Goal: Transaction & Acquisition: Purchase product/service

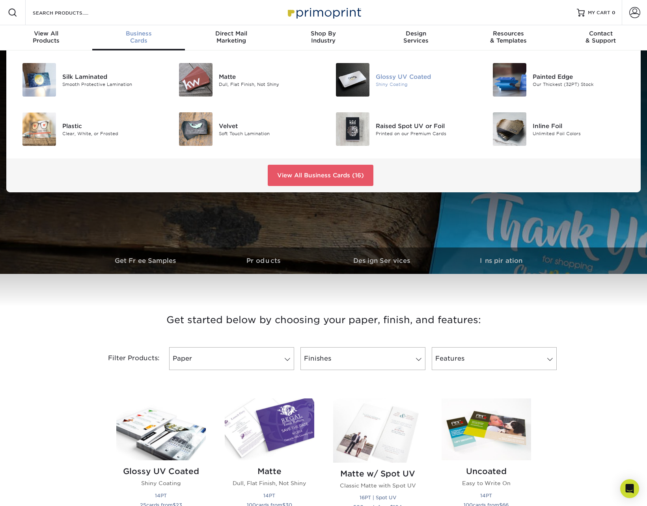
click at [353, 74] on img at bounding box center [352, 79] width 33 height 33
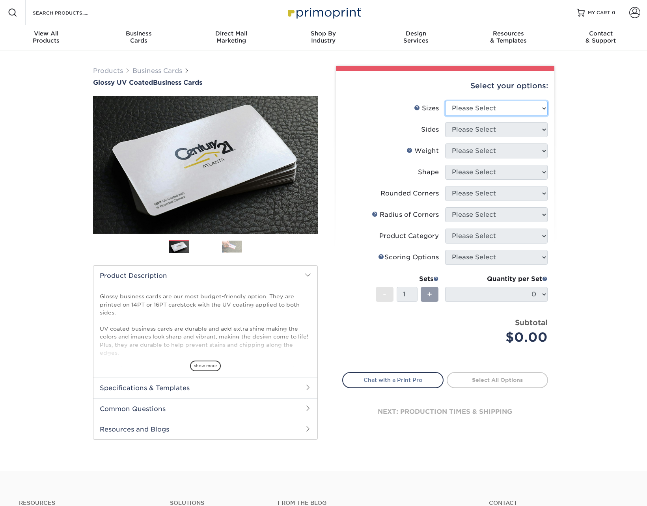
click at [480, 111] on select "Please Select 1.5" x 3.5" - Mini 1.75" x 3.5" - Mini 2" x 2" - Square 2" x 3" -…" at bounding box center [496, 108] width 102 height 15
select select "2.00x3.50"
click at [445, 101] on select "Please Select 1.5" x 3.5" - Mini 1.75" x 3.5" - Mini 2" x 2" - Square 2" x 3" -…" at bounding box center [496, 108] width 102 height 15
click at [491, 132] on select "Please Select Print Both Sides Print Front Only" at bounding box center [496, 129] width 102 height 15
select select "13abbda7-1d64-4f25-8bb2-c179b224825d"
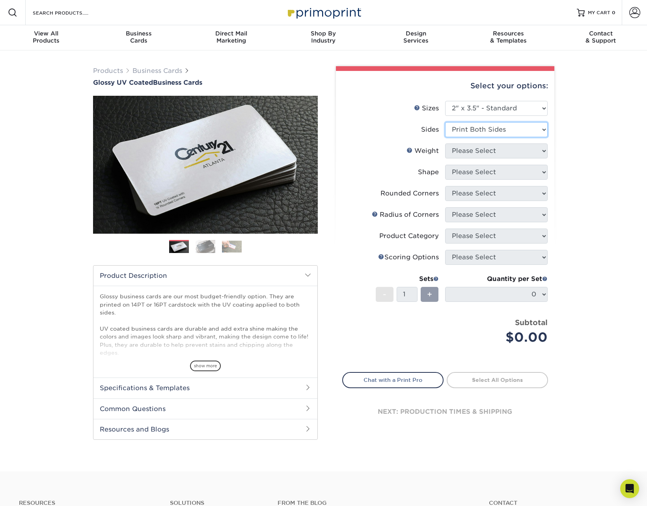
click at [445, 122] on select "Please Select Print Both Sides Print Front Only" at bounding box center [496, 129] width 102 height 15
click at [480, 153] on select "Please Select 16PT 14PT" at bounding box center [496, 150] width 102 height 15
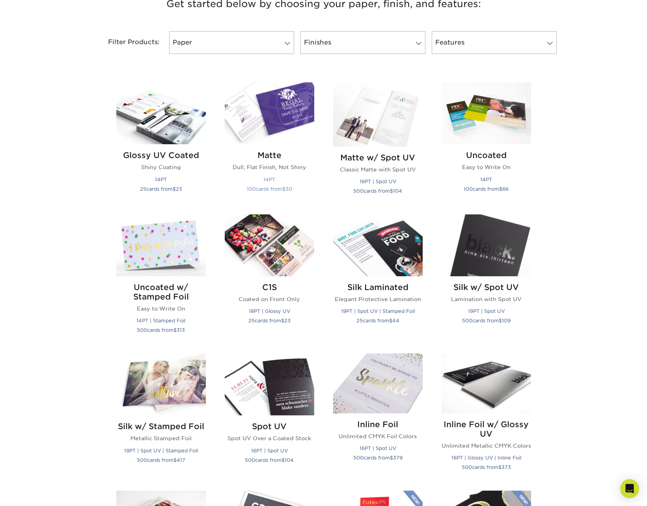
scroll to position [316, 0]
click at [277, 266] on img at bounding box center [269, 245] width 89 height 62
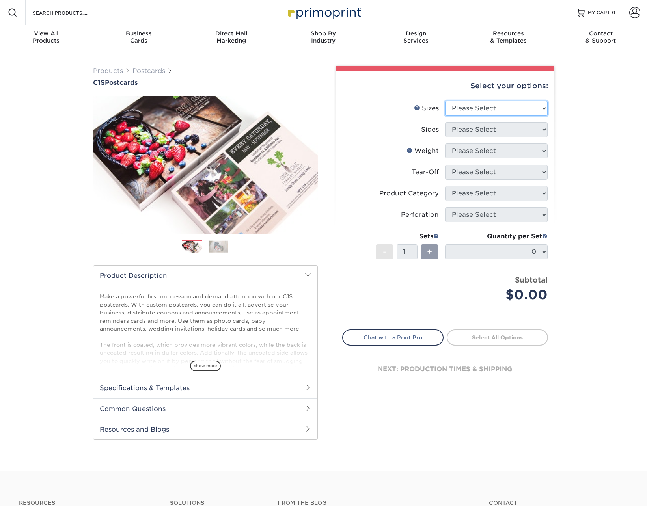
click at [448, 112] on select "Please Select 2" x 6" 2" x 8" 2.12" x 5.5" 2.75" x 4.25" 2.75" x 8.5" 3" x 3" 3…" at bounding box center [496, 108] width 102 height 15
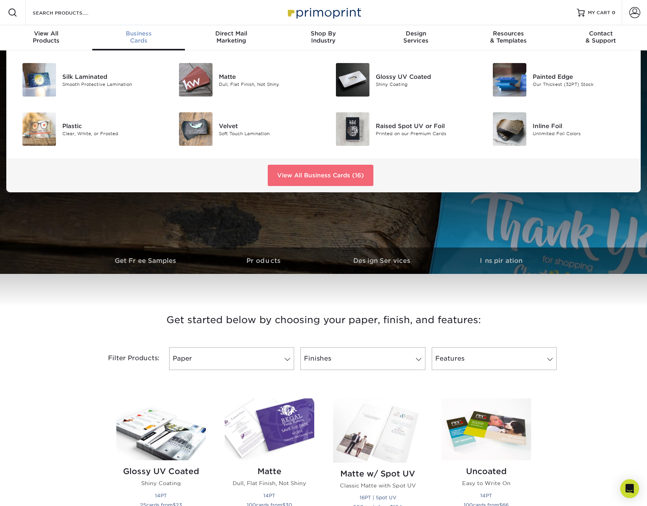
click at [330, 182] on link "View All Business Cards (16)" at bounding box center [321, 175] width 106 height 21
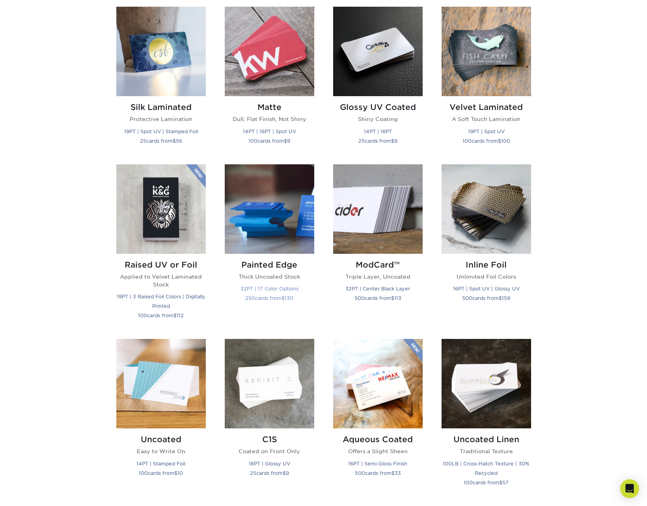
scroll to position [433, 0]
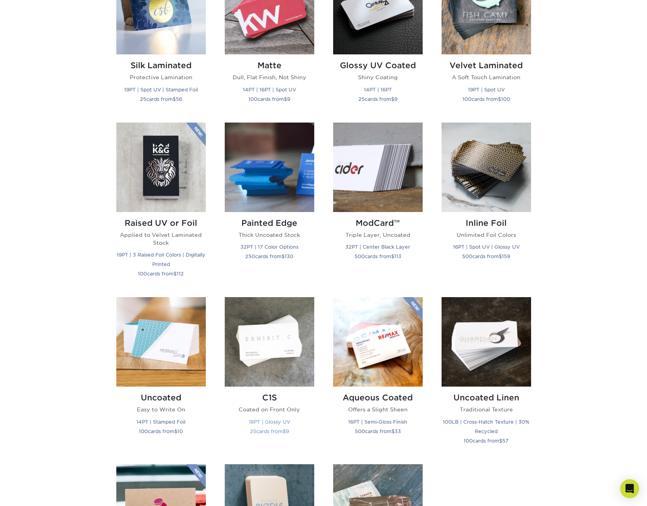
click at [284, 330] on img at bounding box center [269, 341] width 89 height 89
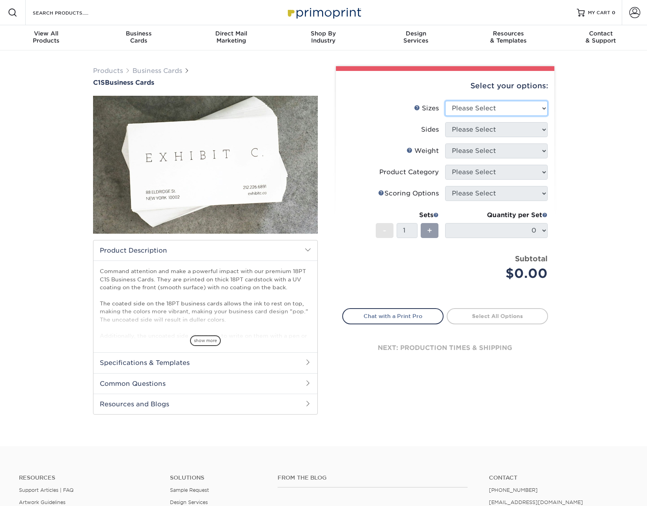
click at [490, 103] on select "Please Select 2" x 3.5" - Standard 2.125" x 3.375" - European 2.5" x 2.5" - Squ…" at bounding box center [496, 108] width 102 height 15
select select "2.00x3.50"
click at [445, 101] on select "Please Select 2" x 3.5" - Standard 2.125" x 3.375" - European 2.5" x 2.5" - Squ…" at bounding box center [496, 108] width 102 height 15
click at [477, 131] on select "Please Select Print Both Sides Print Front Only" at bounding box center [496, 129] width 102 height 15
select select "13abbda7-1d64-4f25-8bb2-c179b224825d"
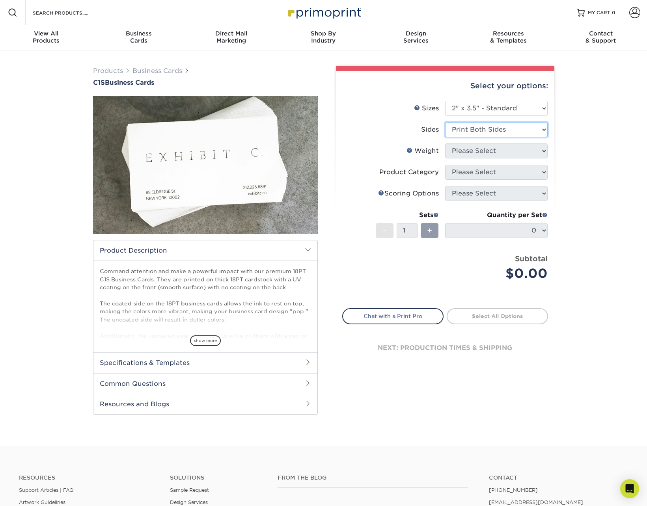
click at [445, 122] on select "Please Select Print Both Sides Print Front Only" at bounding box center [496, 129] width 102 height 15
click at [472, 152] on select "Please Select 18PT C1S" at bounding box center [496, 150] width 102 height 15
select select "18PTC1S"
click at [445, 143] on select "Please Select 18PT C1S" at bounding box center [496, 150] width 102 height 15
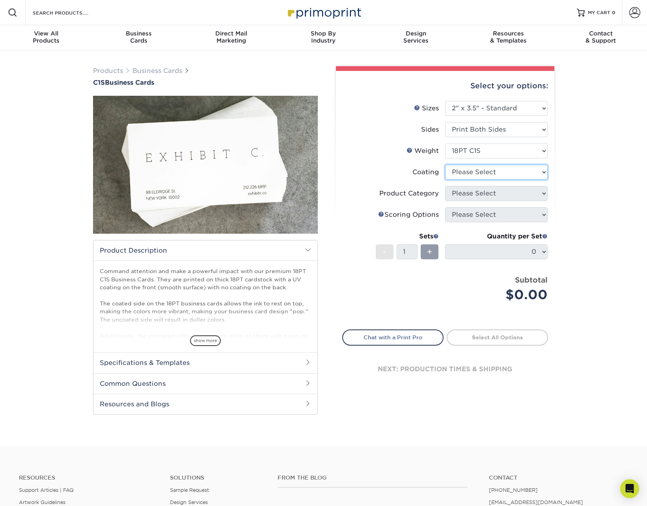
click at [471, 172] on select at bounding box center [496, 172] width 102 height 15
select select "1e8116af-acfc-44b1-83dc-8181aa338834"
click at [445, 165] on select at bounding box center [496, 172] width 102 height 15
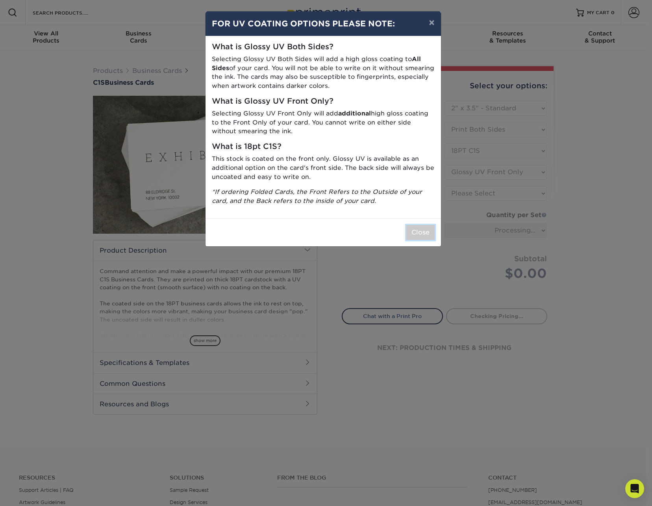
click at [424, 229] on button "Close" at bounding box center [421, 232] width 28 height 15
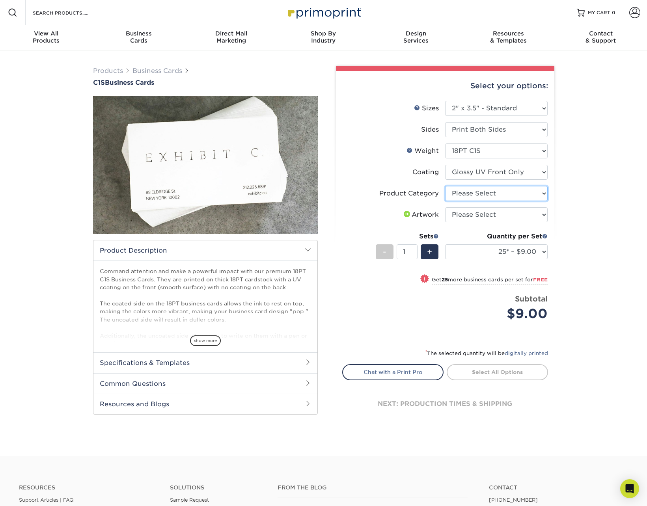
click at [479, 194] on select "Please Select Business Cards" at bounding box center [496, 193] width 102 height 15
select select "3b5148f1-0588-4f88-a218-97bcfdce65c1"
click at [445, 186] on select "Please Select Business Cards" at bounding box center [496, 193] width 102 height 15
click at [477, 216] on select "Please Select I will upload files I need a design - $100" at bounding box center [496, 214] width 102 height 15
select select "upload"
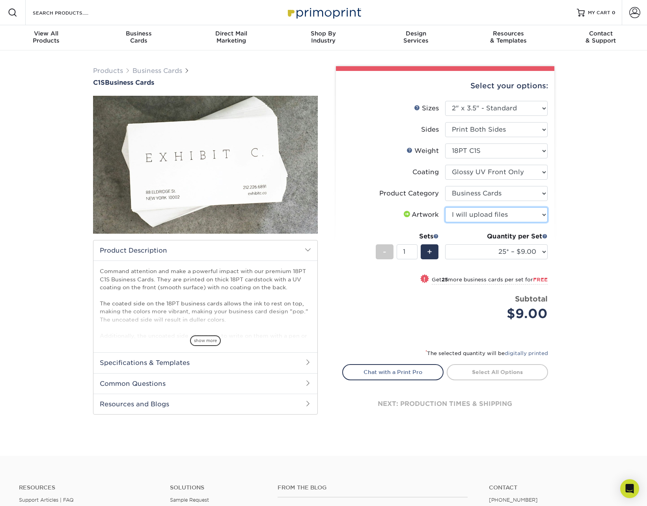
click at [445, 207] on select "Please Select I will upload files I need a design - $100" at bounding box center [496, 214] width 102 height 15
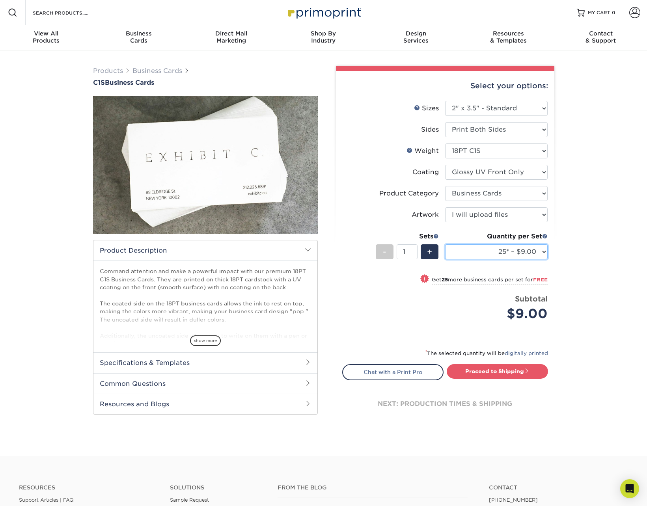
click at [515, 254] on select "25* – $9.00 50* – $9.00 75* – $9.00 100* – $9.00 250* – $20.00 500 – $39.00 100…" at bounding box center [496, 251] width 102 height 15
click at [498, 252] on select "25* – $9.00 50* – $9.00 75* – $9.00 100* – $9.00 250* – $20.00 500 – $39.00 100…" at bounding box center [496, 251] width 102 height 15
click at [445, 244] on select "25* – $9.00 50* – $9.00 75* – $9.00 100* – $9.00 250* – $20.00 500 – $39.00 100…" at bounding box center [496, 251] width 102 height 15
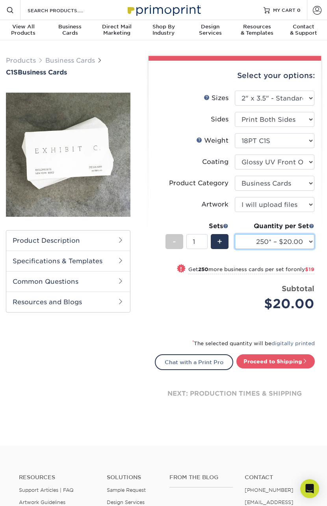
click at [302, 239] on select "25* – $9.00 50* – $9.00 75* – $9.00 100* – $9.00 250* – $20.00 500 – $39.00 100…" at bounding box center [275, 241] width 80 height 15
click at [235, 234] on select "25* – $9.00 50* – $9.00 75* – $9.00 100* – $9.00 250* – $20.00 500 – $39.00 100…" at bounding box center [275, 241] width 80 height 15
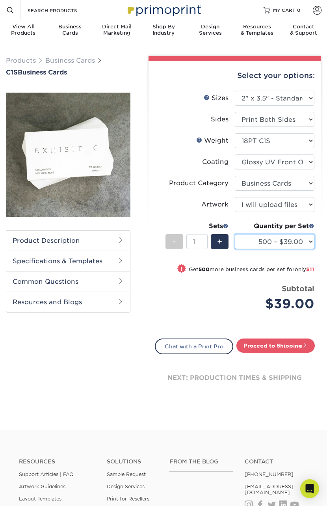
click at [289, 243] on select "25* – $9.00 50* – $9.00 75* – $9.00 100* – $9.00 250* – $20.00 500 – $39.00 100…" at bounding box center [275, 241] width 80 height 15
select select "1000 – $50.00"
click at [235, 234] on select "25* – $9.00 50* – $9.00 75* – $9.00 100* – $9.00 250* – $20.00 500 – $39.00 100…" at bounding box center [275, 241] width 80 height 15
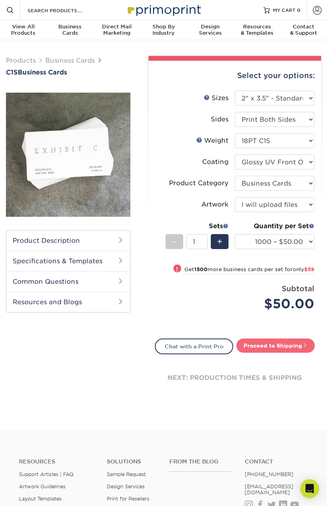
click at [303, 344] on span at bounding box center [305, 345] width 6 height 6
type input "Set 1"
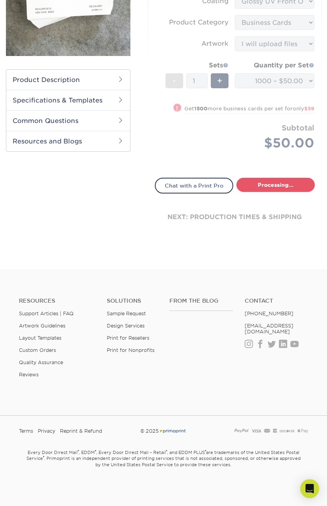
select select "4952efad-d74c-4f08-b80b-e4764612971a"
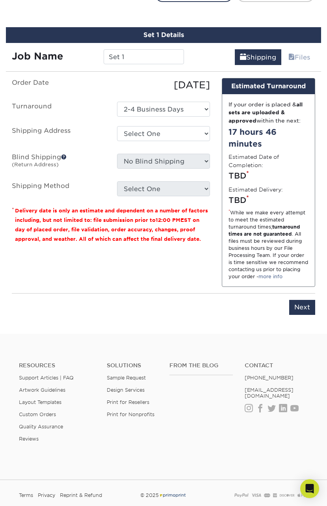
scroll to position [359, 0]
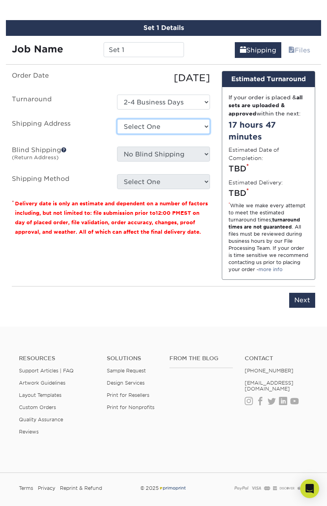
click at [151, 124] on select "Select One + Add New Address - Login" at bounding box center [163, 126] width 93 height 15
click at [117, 134] on select "Select One + Add New Address - Login" at bounding box center [163, 126] width 93 height 15
select select "-1"
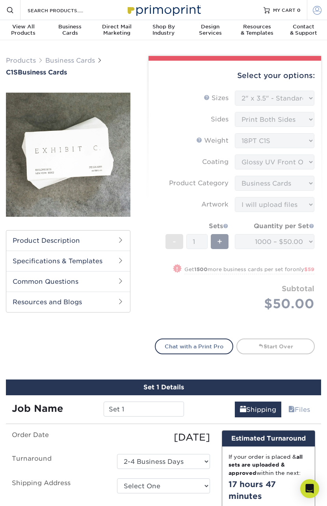
click at [319, 14] on span at bounding box center [317, 10] width 9 height 9
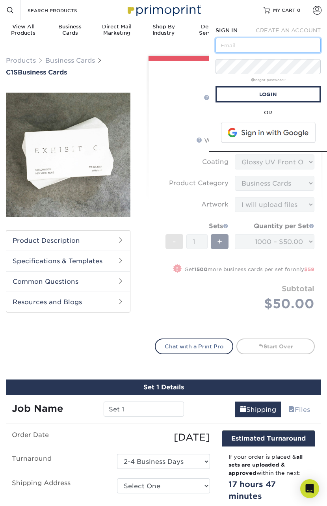
type input "annie@harmonyd.com"
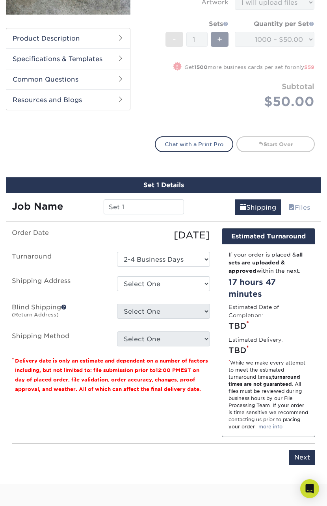
scroll to position [237, 0]
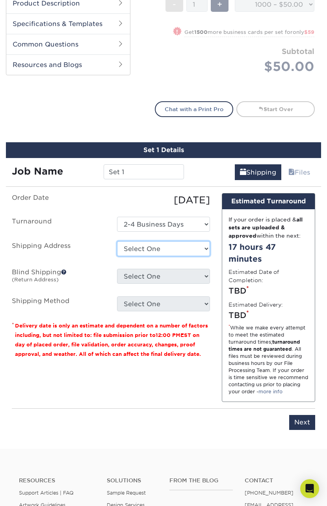
click at [163, 251] on select "Select One 2532 S. Birch Street, Denver, CO 5727 S KENTON ST, ENGLEWOOD, CO 521…" at bounding box center [163, 248] width 93 height 15
click at [160, 247] on select "Select One 2532 S. Birch Street, Denver, CO 5727 S KENTON ST, ENGLEWOOD, CO 521…" at bounding box center [163, 248] width 93 height 15
select select "153022"
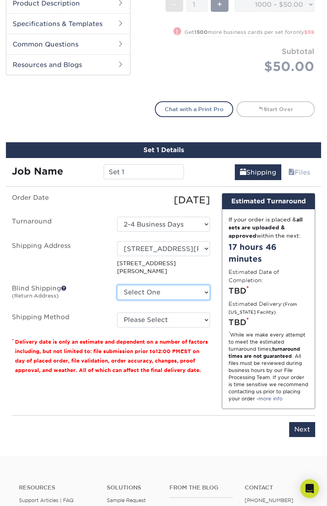
click at [153, 285] on select "Select One 2532 S. Birch Street, Denver, CO 5727 S KENTON ST, ENGLEWOOD, CO 521…" at bounding box center [163, 292] width 93 height 15
select select "3086"
click at [117, 285] on select "Select One 2532 S. Birch Street, Denver, CO 5727 S KENTON ST, ENGLEWOOD, CO 521…" at bounding box center [163, 292] width 93 height 15
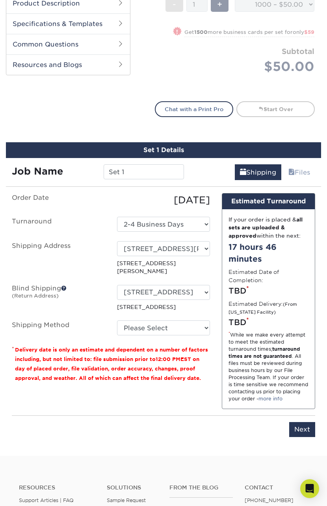
click at [147, 317] on ul "Order Date 09/08/2025 Turnaround Select One 2-4 Business Days Shipping Address …" at bounding box center [111, 264] width 198 height 142
click at [150, 322] on select "Please Select Ground Shipping (+$8.96) 3 Day Shipping Service (+$20.04) 2 Day A…" at bounding box center [163, 327] width 93 height 15
select select "03"
click at [117, 320] on select "Please Select Ground Shipping (+$8.96) 3 Day Shipping Service (+$20.04) 2 Day A…" at bounding box center [163, 327] width 93 height 15
click at [307, 426] on input "Next" at bounding box center [302, 429] width 26 height 15
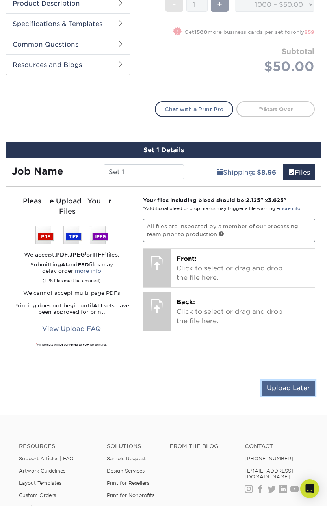
click at [290, 381] on input "Upload Later" at bounding box center [289, 388] width 54 height 15
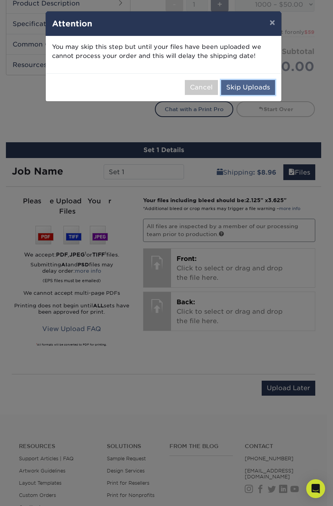
click at [253, 89] on button "Skip Uploads" at bounding box center [248, 87] width 54 height 15
